Goal: Task Accomplishment & Management: Complete application form

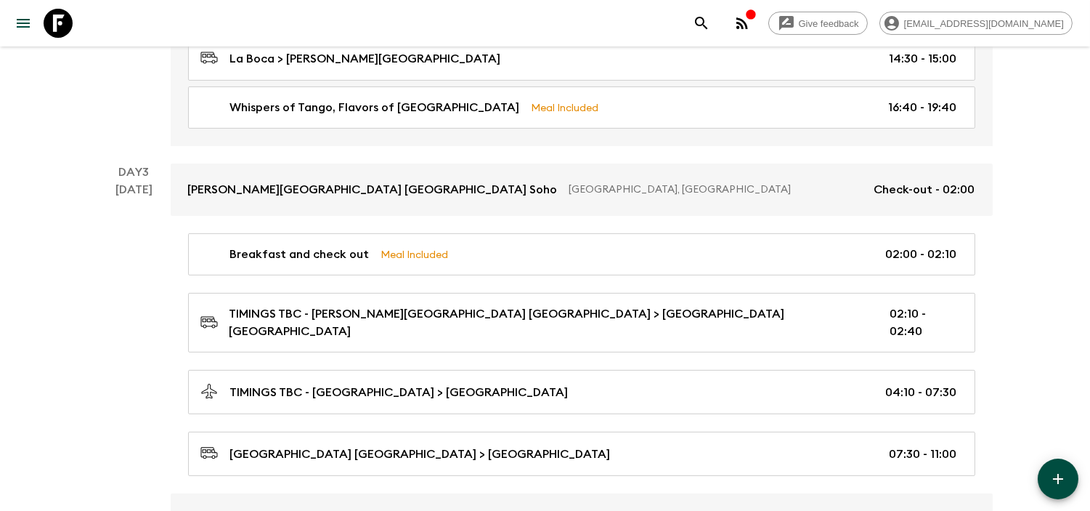
scroll to position [887, 0]
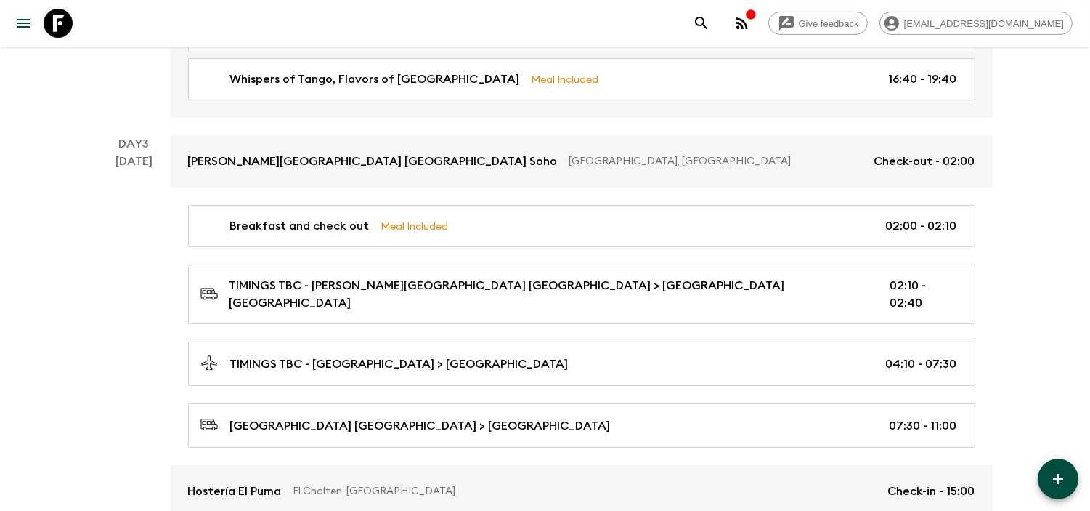
drag, startPoint x: 369, startPoint y: 88, endPoint x: 394, endPoint y: 105, distance: 30.8
click at [369, 88] on p "Whispers of Tango, Flavors of [GEOGRAPHIC_DATA]" at bounding box center [375, 78] width 290 height 17
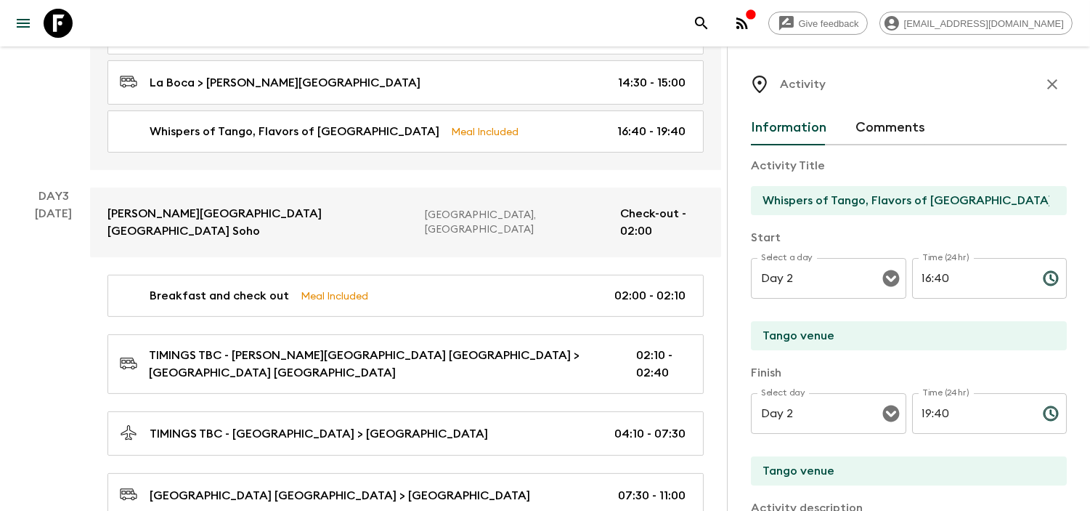
click at [925, 197] on input "Whispers of Tango, Flavors of [GEOGRAPHIC_DATA]" at bounding box center [903, 200] width 304 height 29
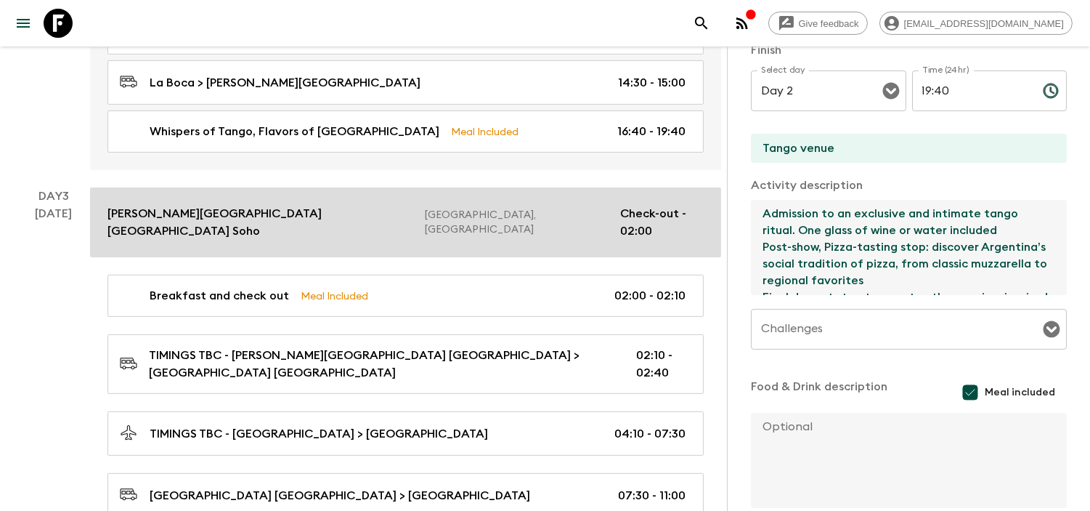
drag, startPoint x: 923, startPoint y: 287, endPoint x: 702, endPoint y: 173, distance: 248.5
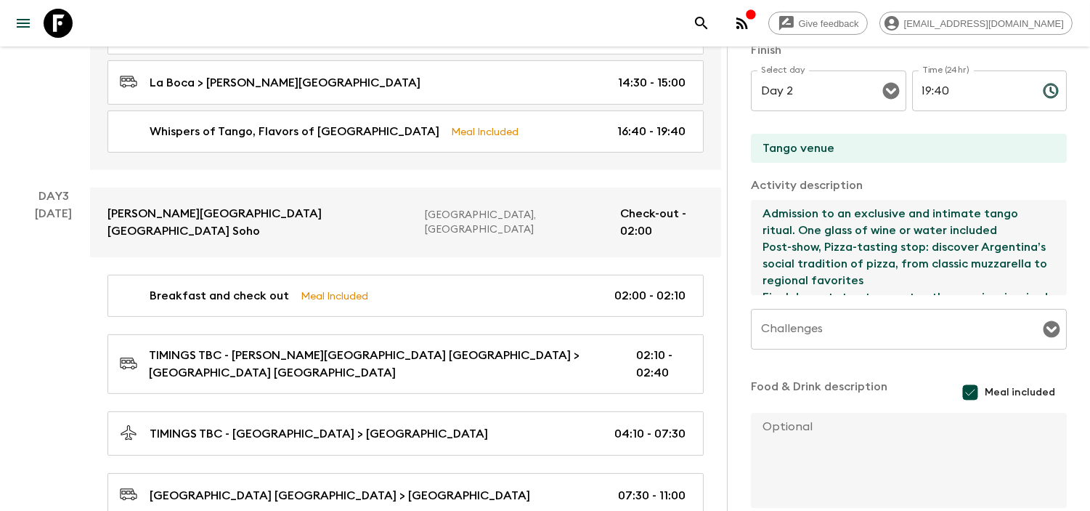
click at [977, 259] on textarea "Admission to an exclusive and intimate tango ritual. One glass of wine or water…" at bounding box center [903, 247] width 304 height 95
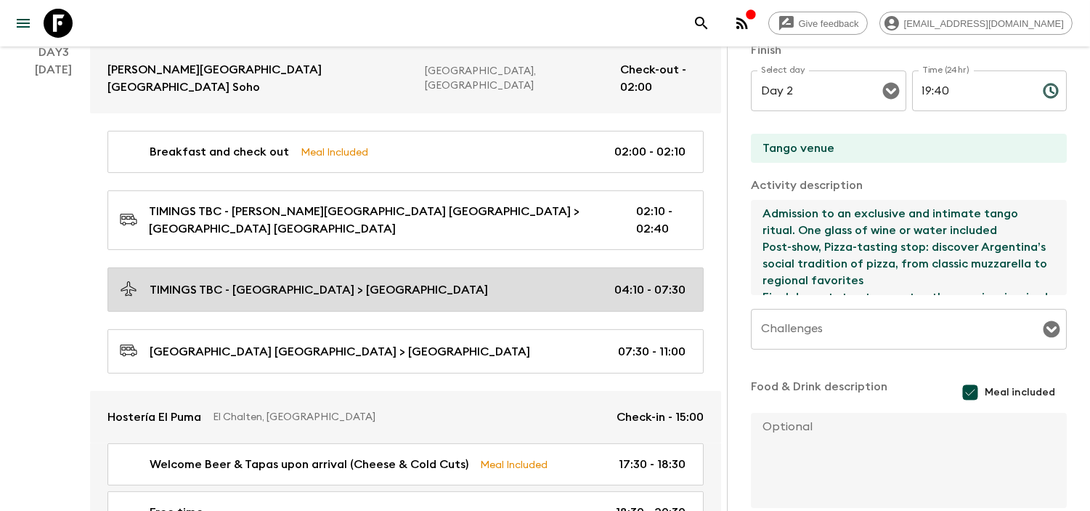
scroll to position [1049, 0]
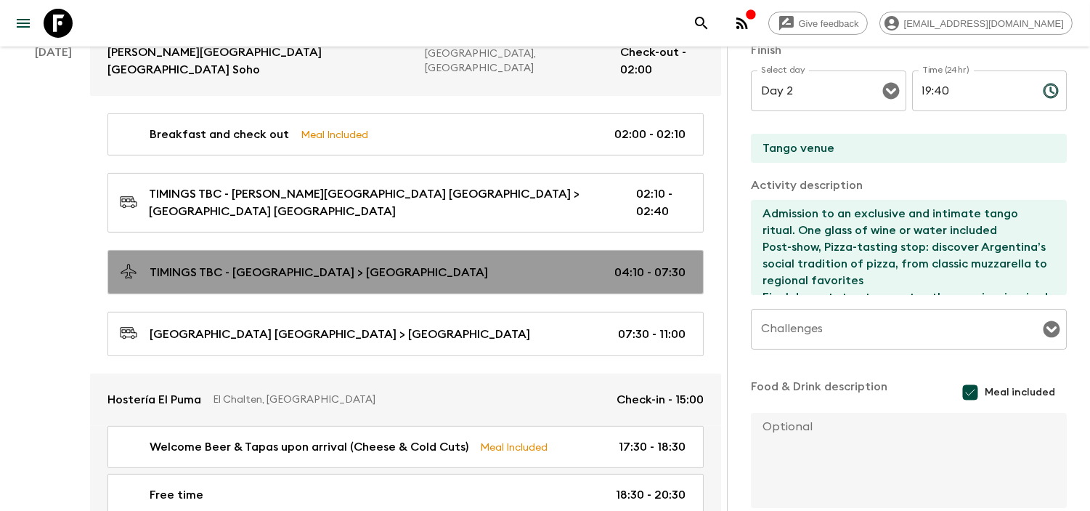
click at [338, 262] on div "TIMINGS TBC - [GEOGRAPHIC_DATA] > [GEOGRAPHIC_DATA] 04:10 - 07:30" at bounding box center [403, 272] width 566 height 20
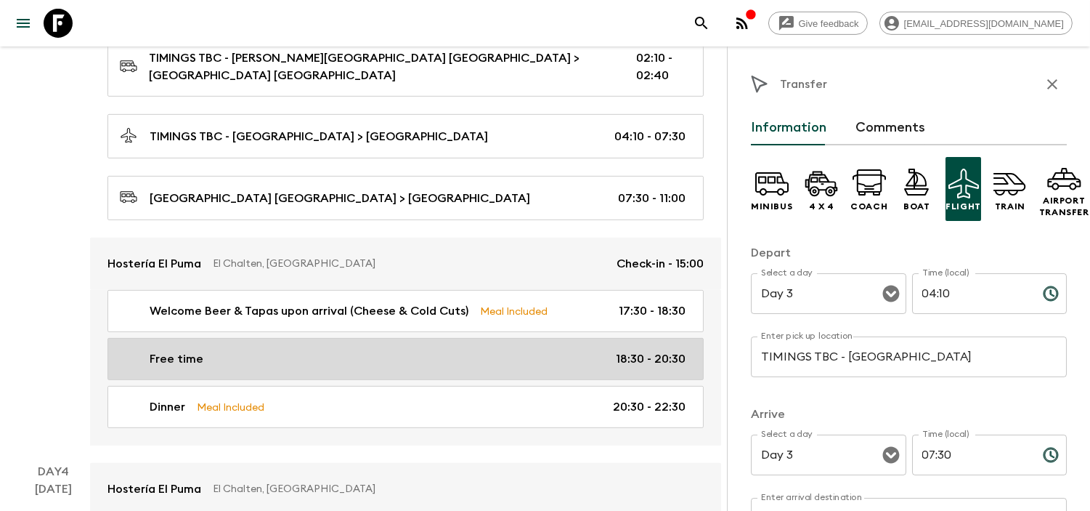
scroll to position [1210, 0]
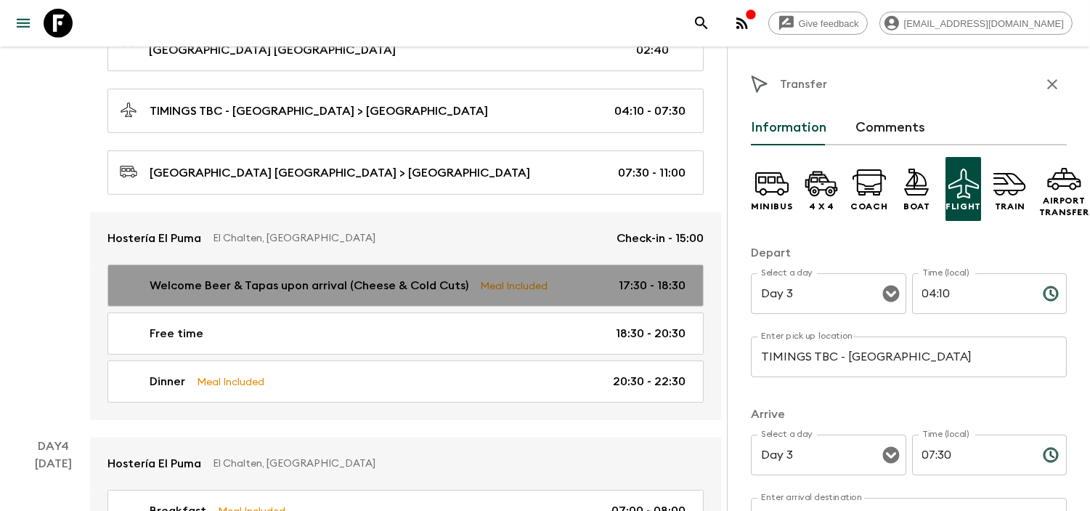
click at [283, 277] on p "Welcome Beer & Tapas upon arrival (Cheese & Cold Cuts)" at bounding box center [309, 285] width 319 height 17
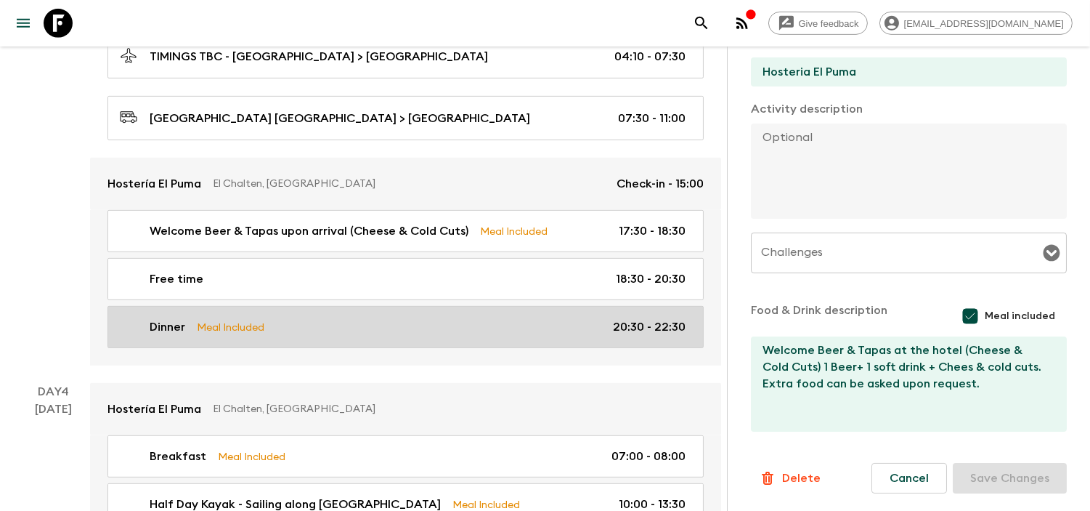
scroll to position [1291, 0]
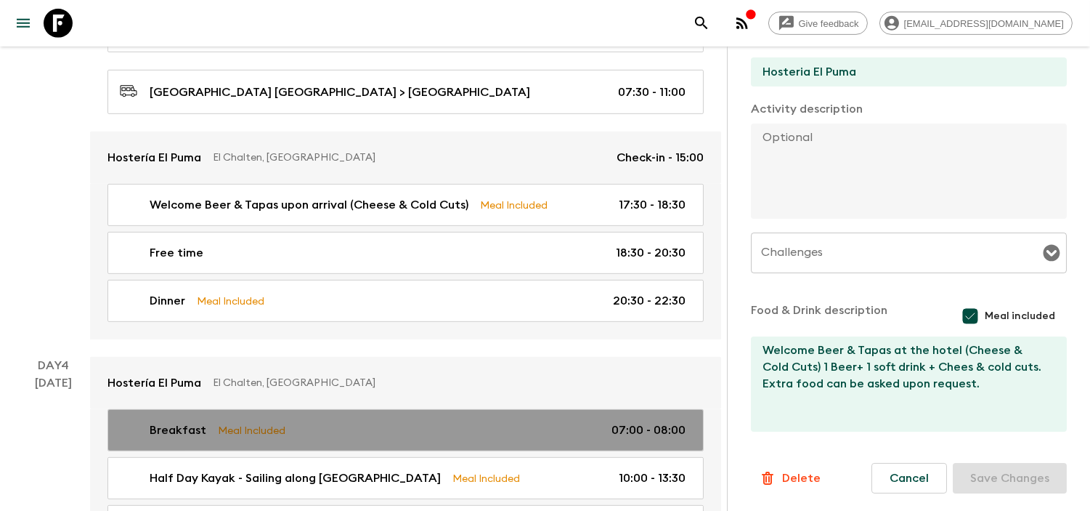
click at [366, 409] on link "Breakfast Meal Included 07:00 - 08:00" at bounding box center [405, 430] width 596 height 42
type input "Breakfast"
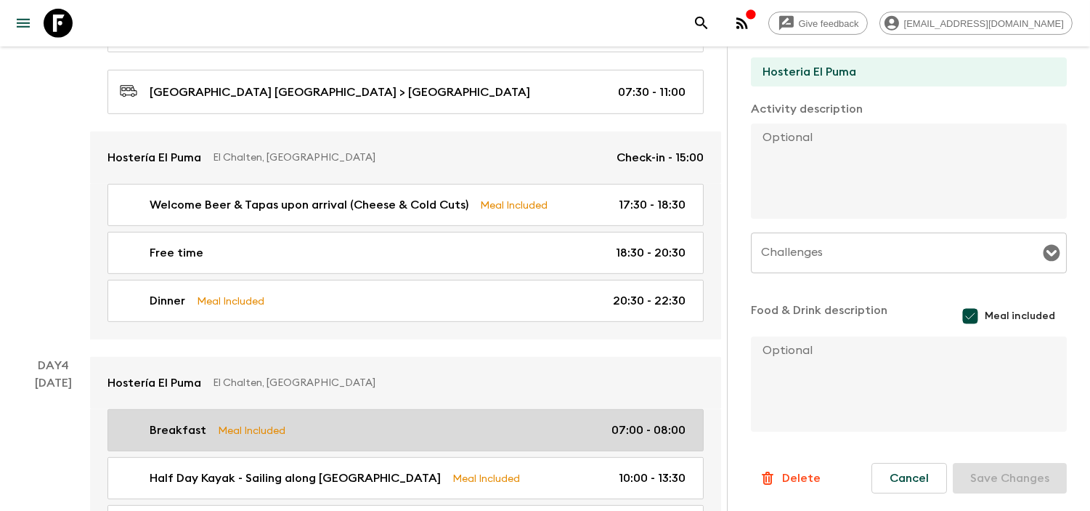
type input "Day 4"
type input "07:00"
type input "Day 4"
type input "08:00"
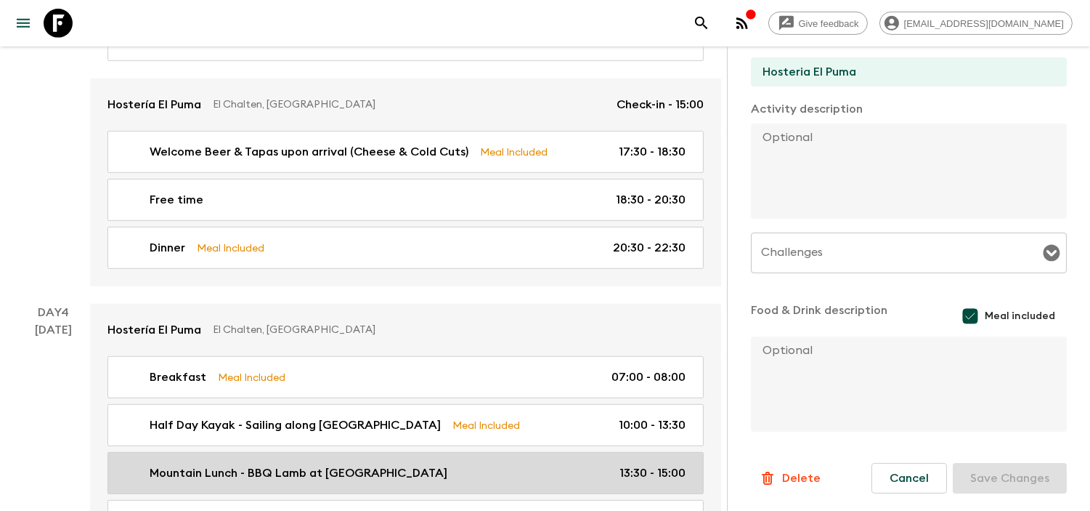
scroll to position [1371, 0]
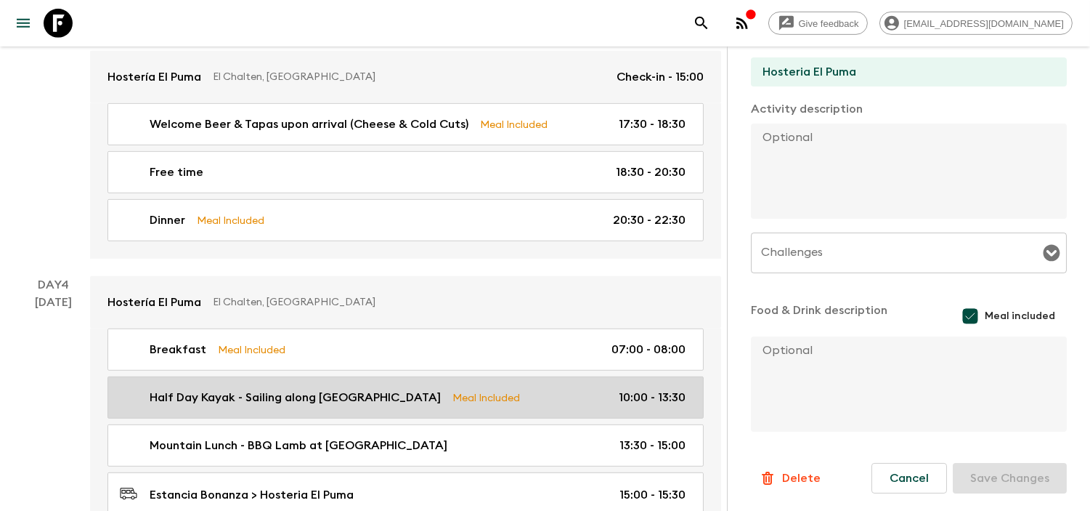
click at [392, 389] on p "Half Day Kayak - Sailing along [GEOGRAPHIC_DATA]" at bounding box center [295, 397] width 291 height 17
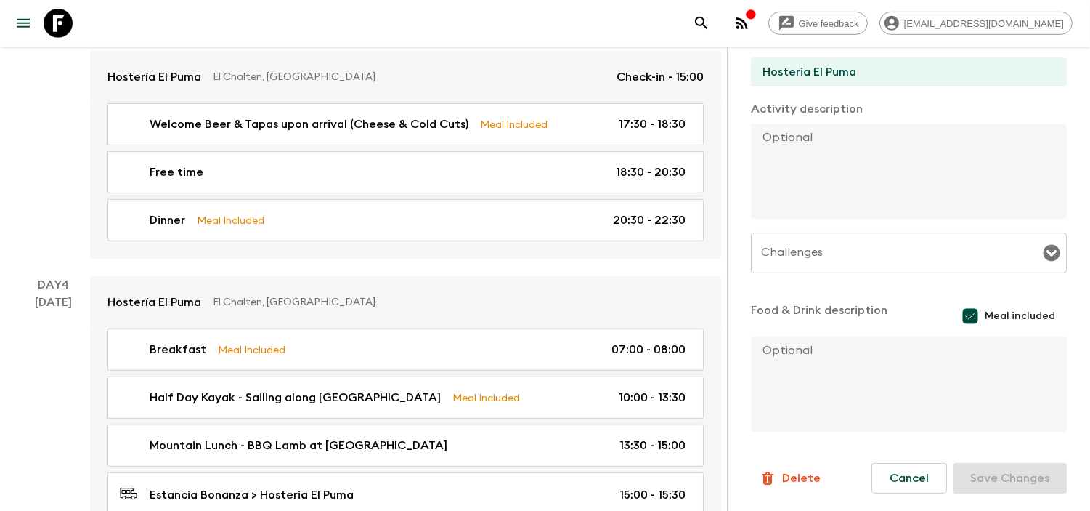
type input "Half Day Kayak - Sailing along [GEOGRAPHIC_DATA]"
type input "Estancia Bonanza"
type textarea "Difficulty: Low - 35 minutes trekking followed by 1.5 hours in the water, 4 hou…"
type textarea "Mountain Lunch - BBQ Lamb at [GEOGRAPHIC_DATA]"
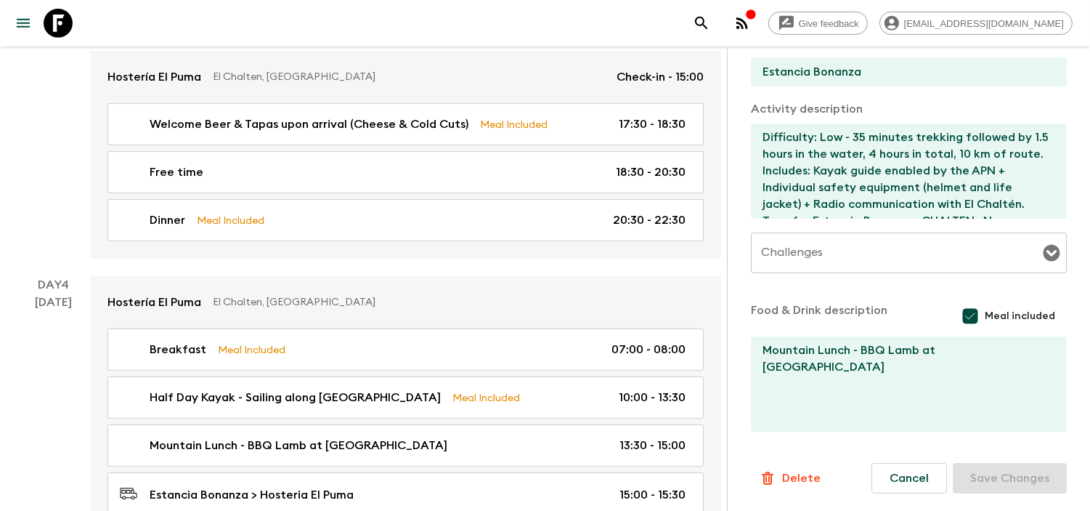
type input "10:00"
type input "13:30"
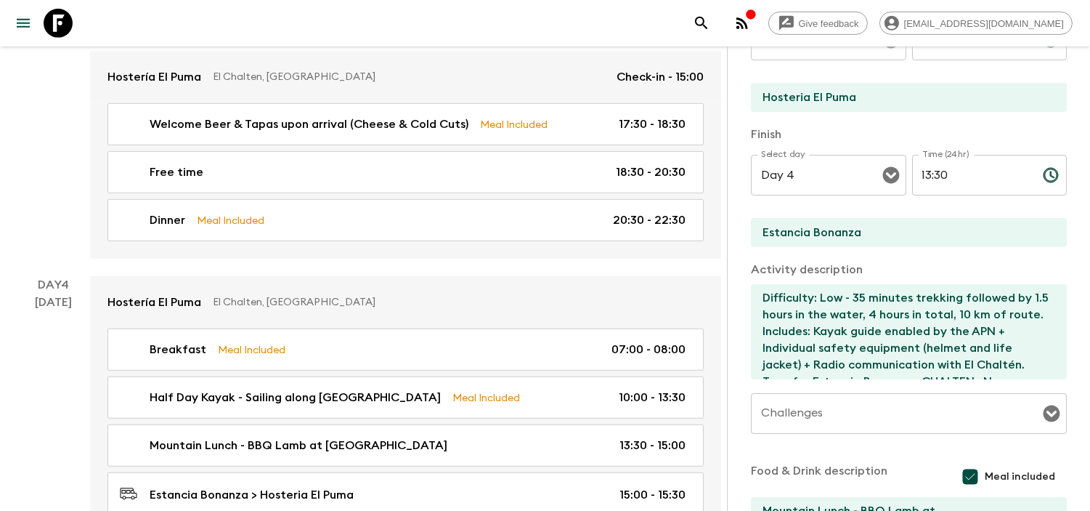
click at [825, 321] on textarea "Difficulty: Low - 35 minutes trekking followed by 1.5 hours in the water, 4 hou…" at bounding box center [903, 331] width 304 height 95
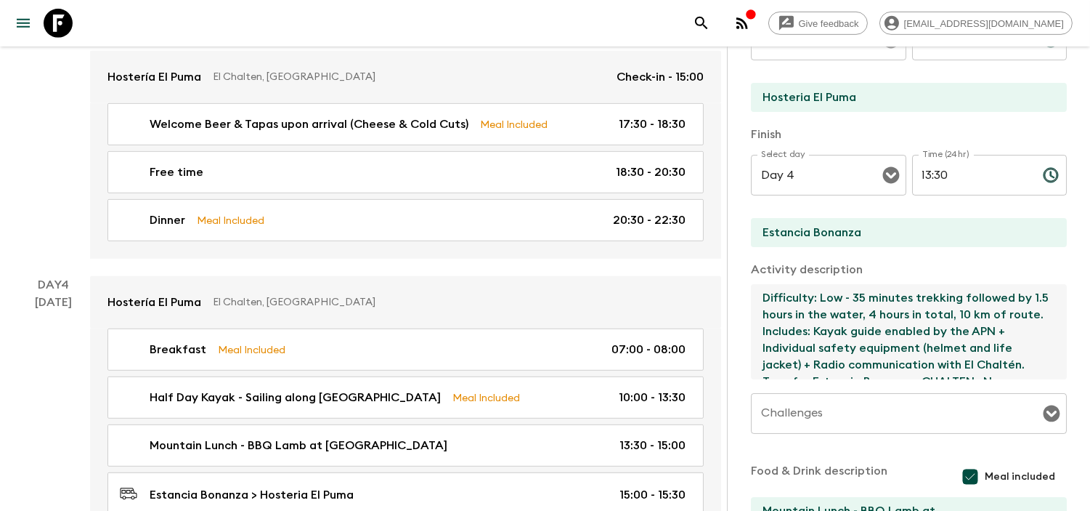
click at [825, 321] on textarea "Difficulty: Low - 35 minutes trekking followed by 1.5 hours in the water, 4 hou…" at bounding box center [903, 331] width 304 height 95
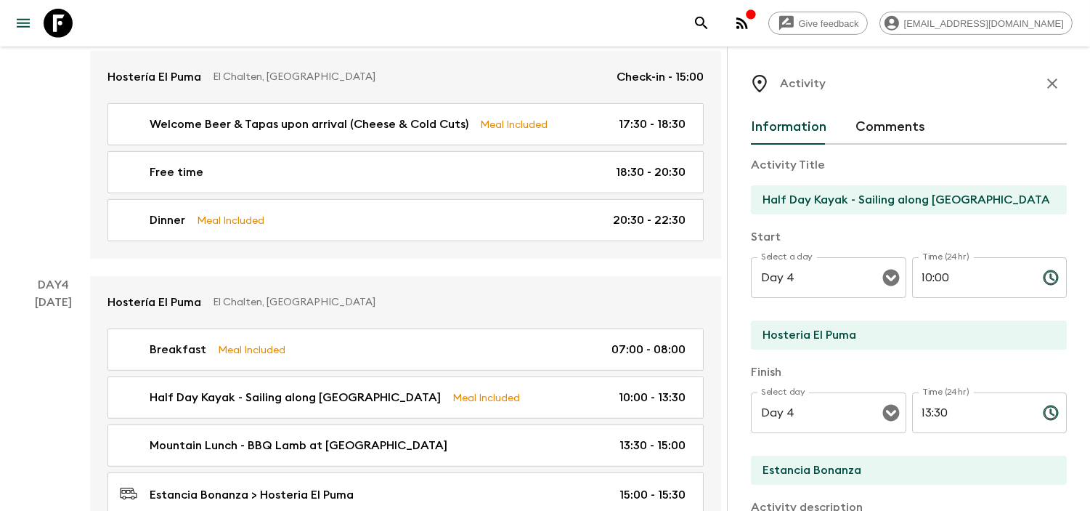
scroll to position [0, 0]
click at [855, 202] on input "Half Day Kayak - Sailing along [GEOGRAPHIC_DATA]" at bounding box center [903, 200] width 304 height 29
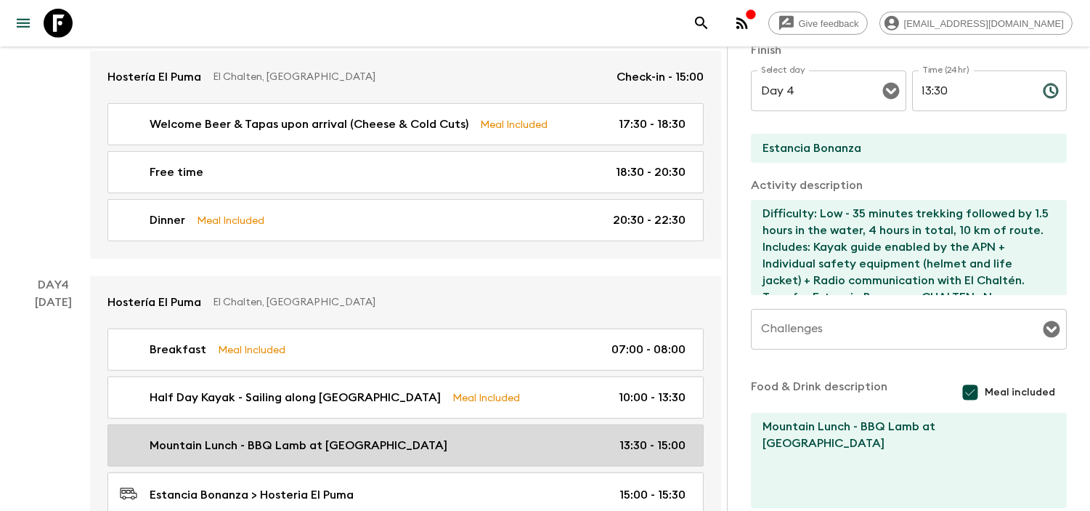
click at [258, 436] on p "Mountain Lunch - BBQ Lamb at [GEOGRAPHIC_DATA]" at bounding box center [299, 444] width 298 height 17
type input "Mountain Lunch - BBQ Lamb at [GEOGRAPHIC_DATA]"
type input "Estancia Bonanza"
checkbox input "false"
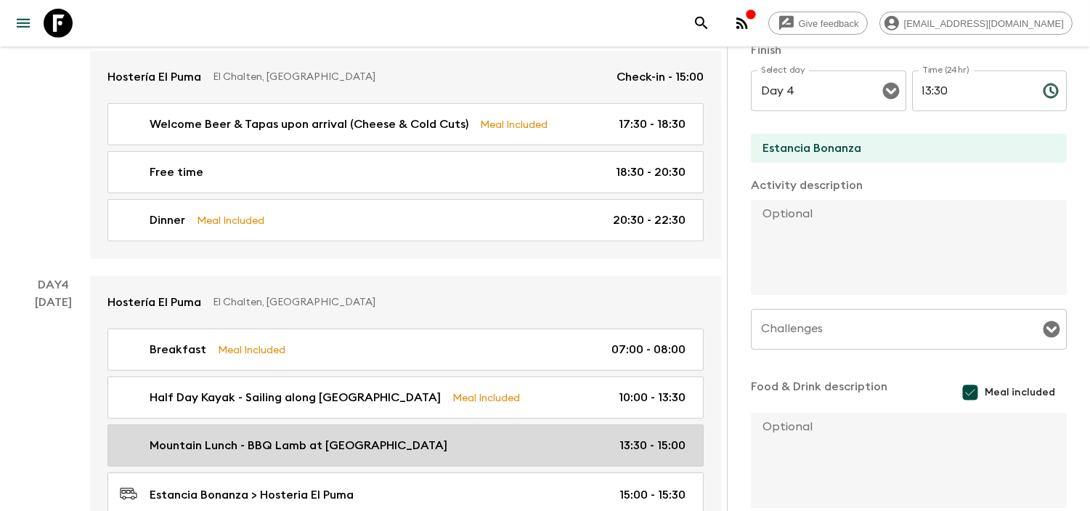
type input "13:30"
type input "15:00"
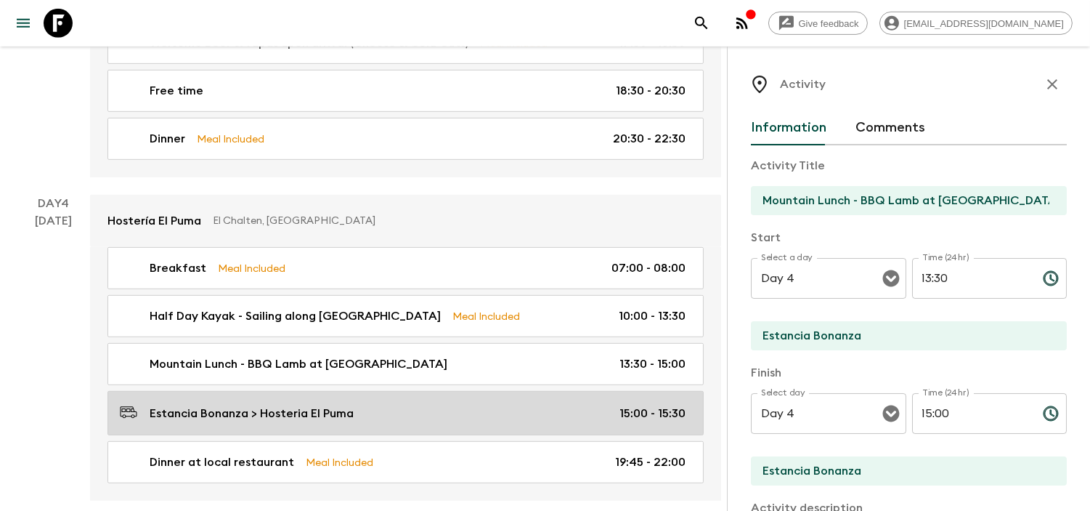
click at [294, 405] on p "Estancia Bonanza > Hosteria El Puma" at bounding box center [252, 413] width 204 height 17
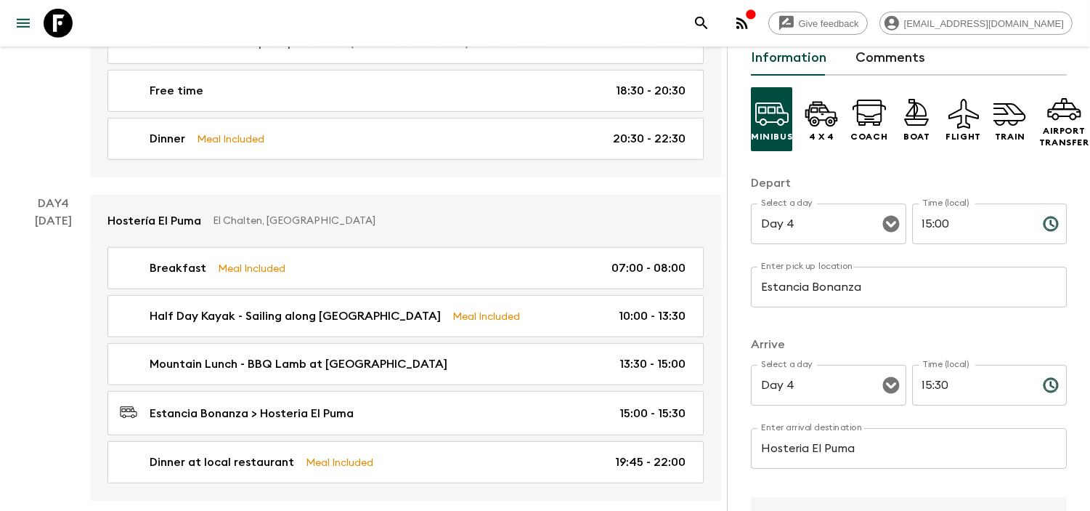
scroll to position [322, 0]
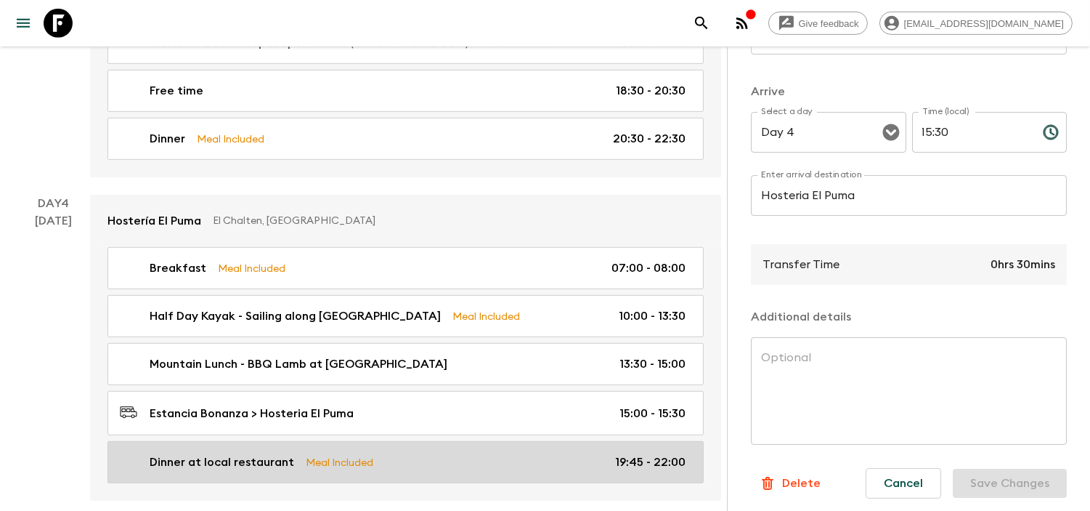
click at [229, 453] on p "Dinner at local restaurant" at bounding box center [222, 461] width 145 height 17
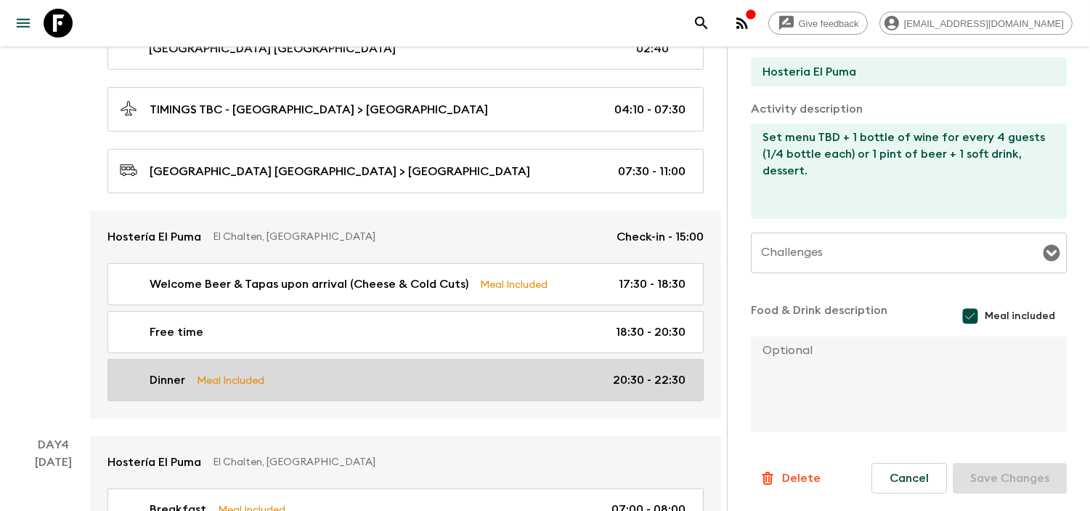
scroll to position [1210, 0]
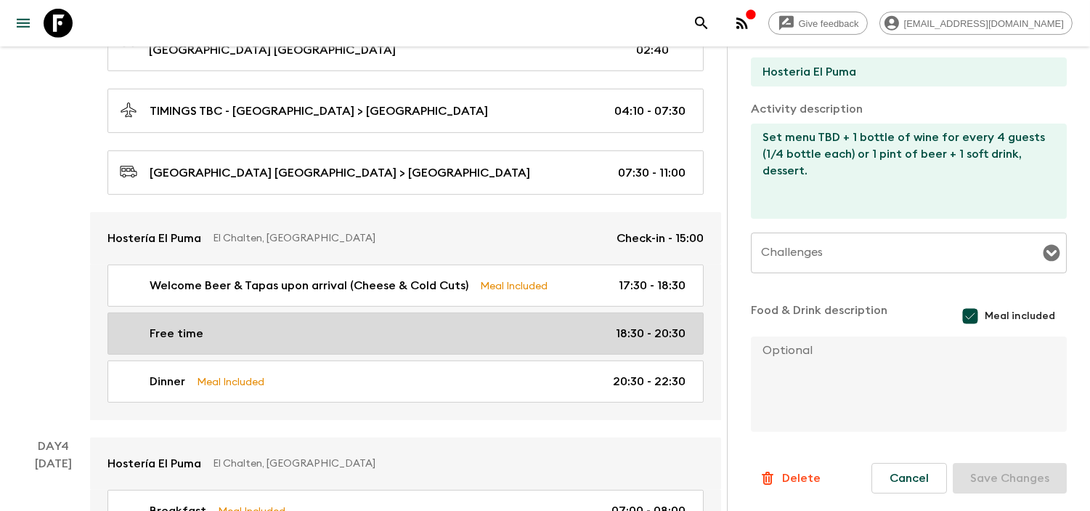
click at [279, 325] on div "Free time 18:30 - 20:30" at bounding box center [403, 333] width 566 height 17
type input "Free time"
type textarea "Options for guests during free time: It is possible for them to do an afternoon…"
checkbox input "false"
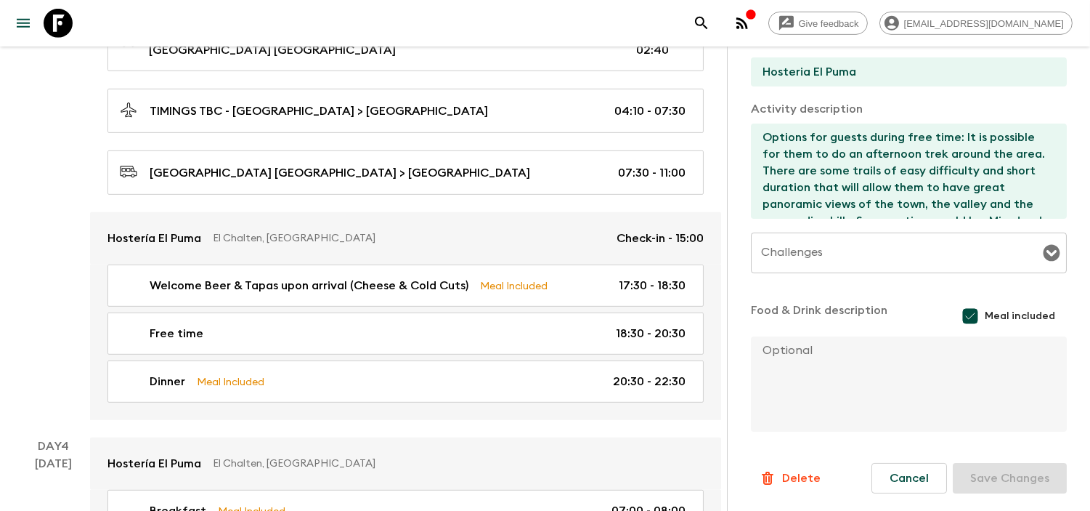
type input "Day 3"
type input "18:30"
type input "Day 3"
type input "20:30"
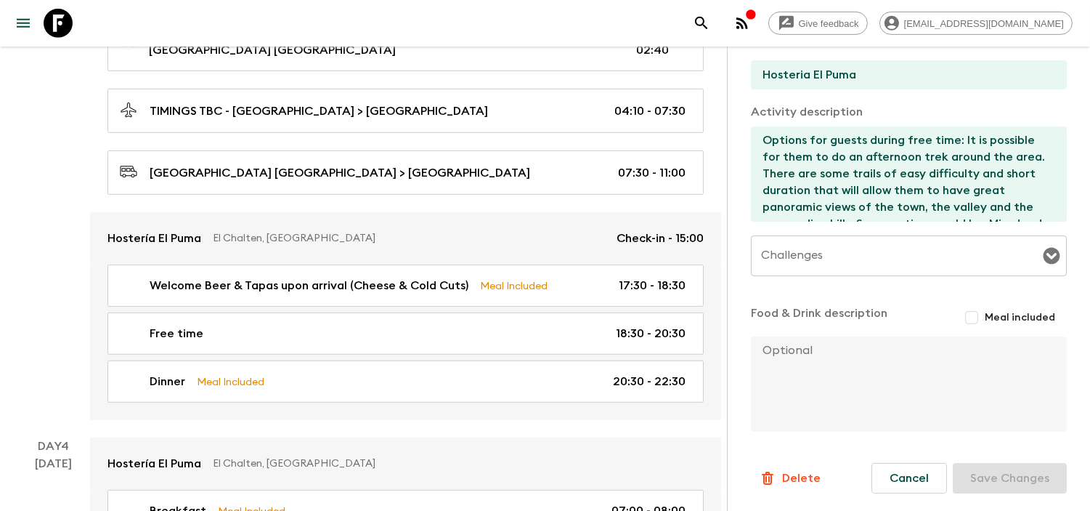
click at [860, 138] on textarea "Options for guests during free time: It is possible for them to do an afternoon…" at bounding box center [903, 173] width 304 height 95
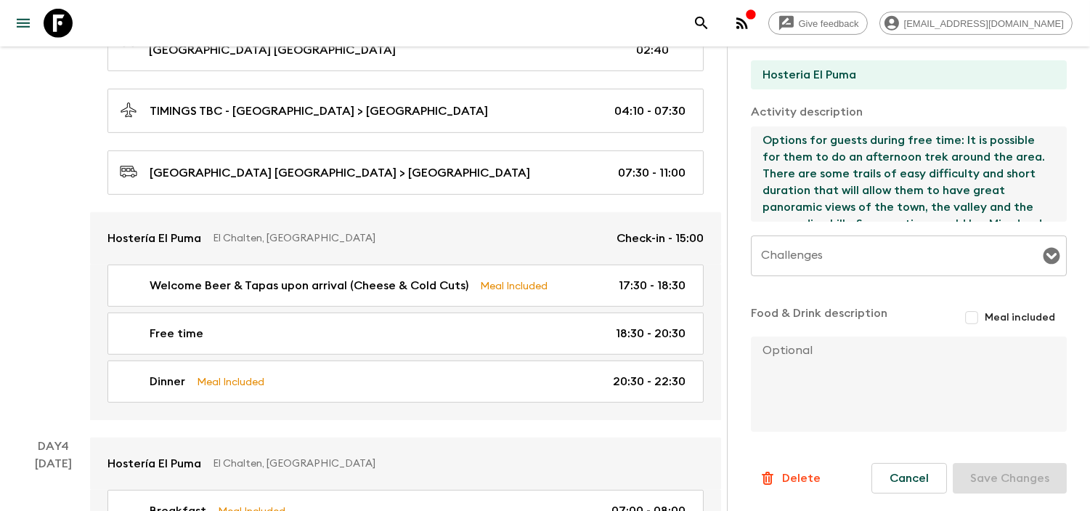
click at [860, 138] on textarea "Options for guests during free time: It is possible for them to do an afternoon…" at bounding box center [903, 173] width 304 height 95
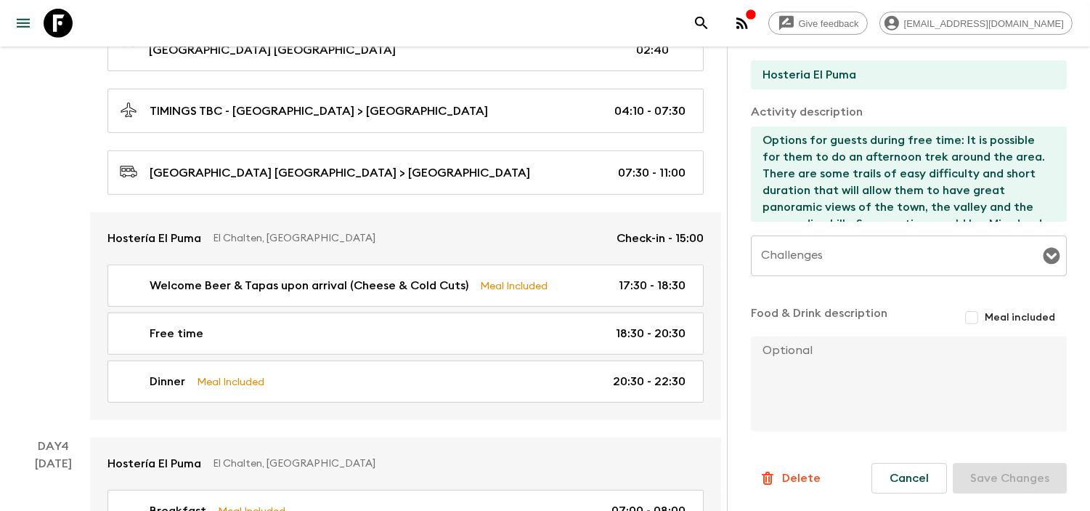
scroll to position [66, 0]
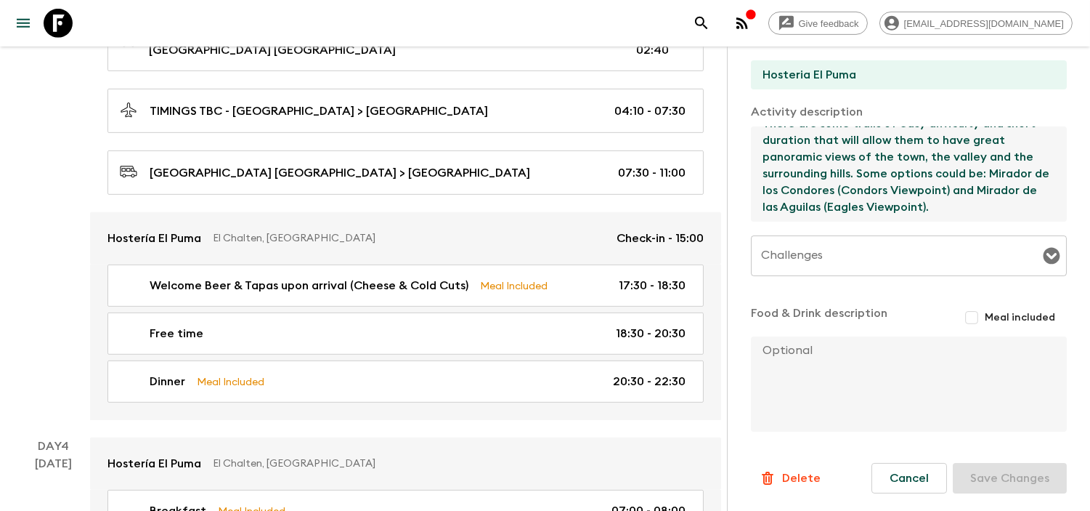
click at [890, 287] on p "​" at bounding box center [909, 285] width 296 height 15
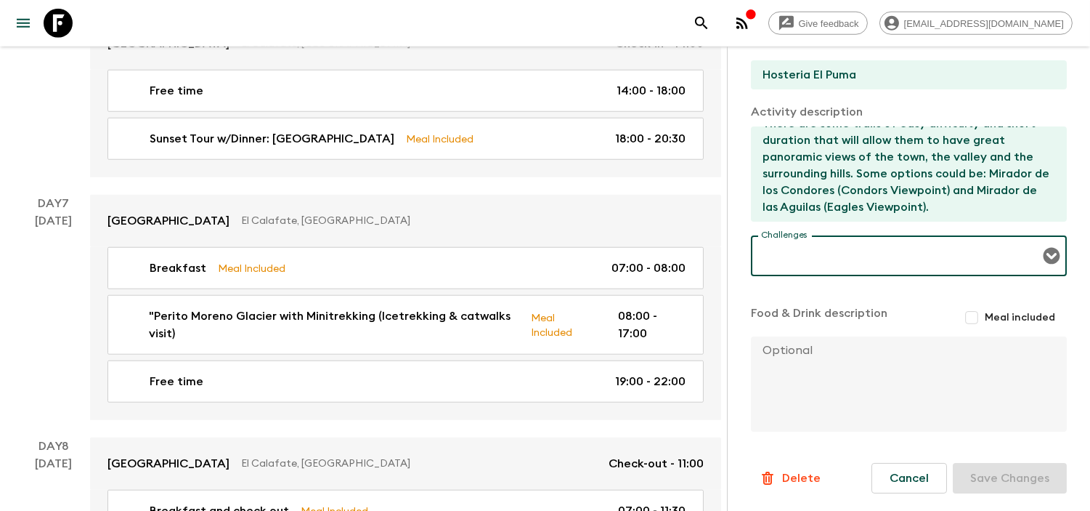
scroll to position [2501, 0]
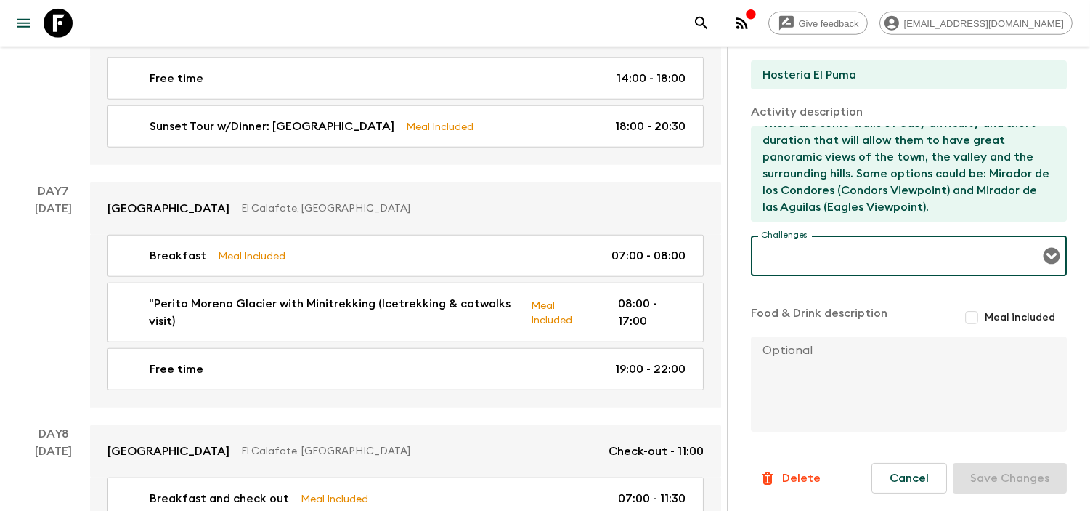
click at [38, 208] on div "[DATE]" at bounding box center [54, 304] width 37 height 208
